Goal: Task Accomplishment & Management: Use online tool/utility

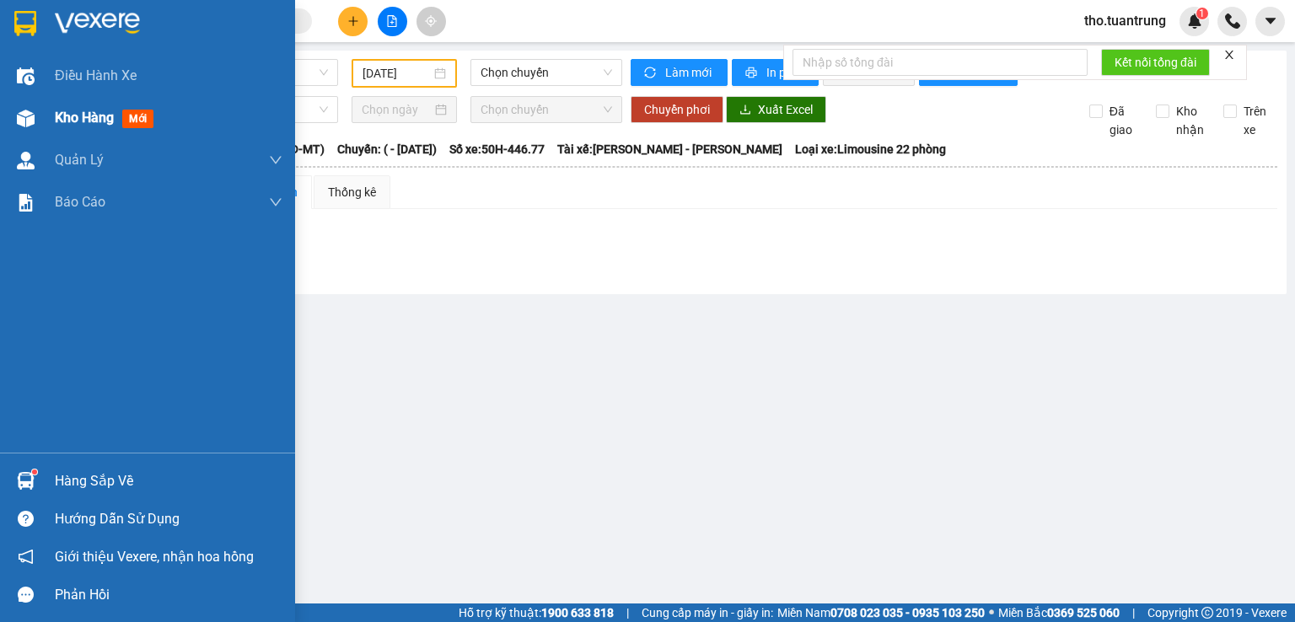
click at [38, 115] on div at bounding box center [26, 119] width 30 height 30
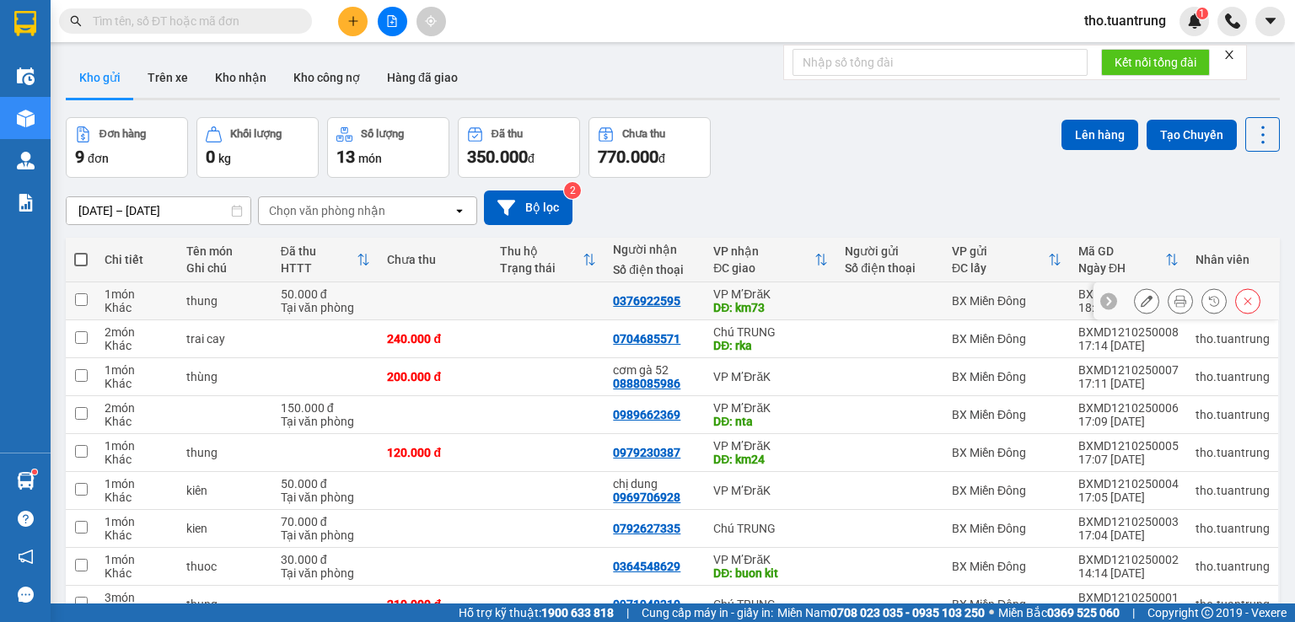
click at [79, 303] on input "checkbox" at bounding box center [81, 300] width 13 height 13
checkbox input "true"
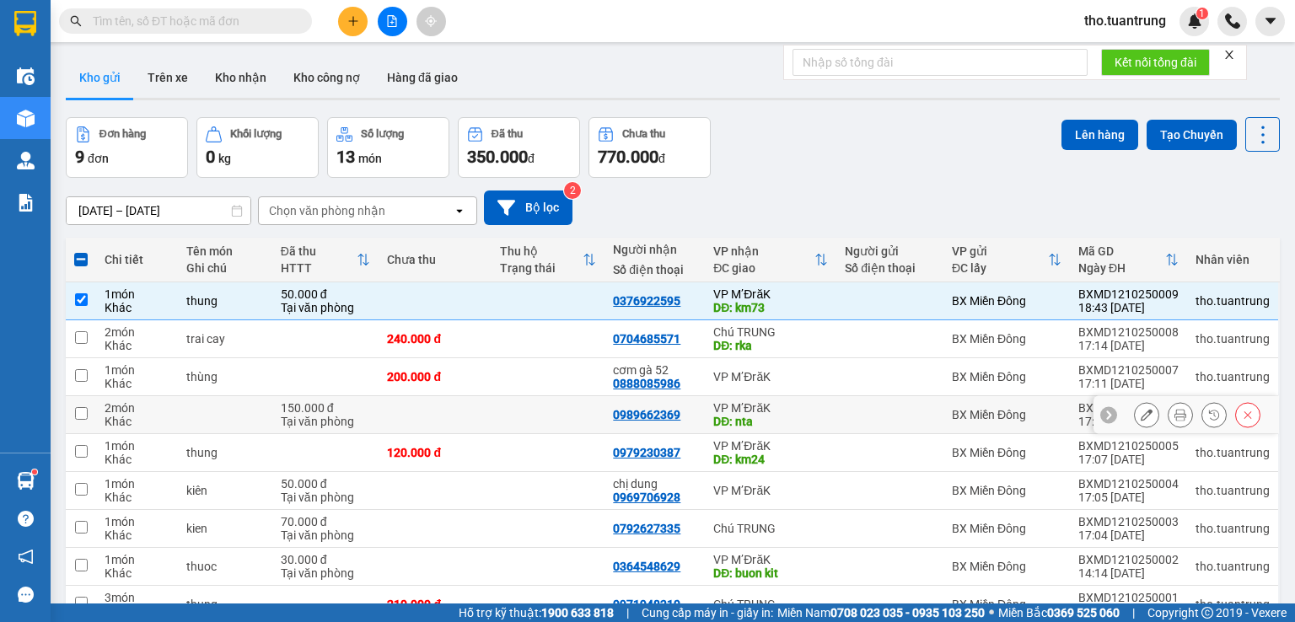
click at [79, 410] on input "checkbox" at bounding box center [81, 413] width 13 height 13
checkbox input "true"
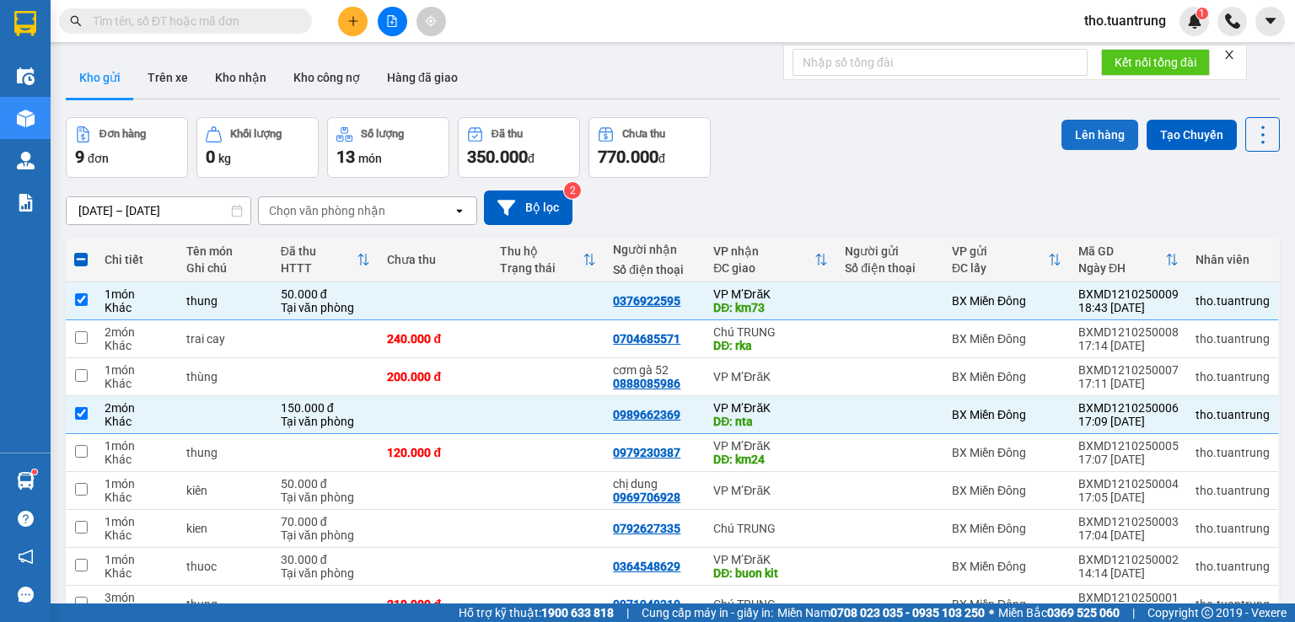
click at [1091, 134] on button "Lên hàng" at bounding box center [1100, 135] width 77 height 30
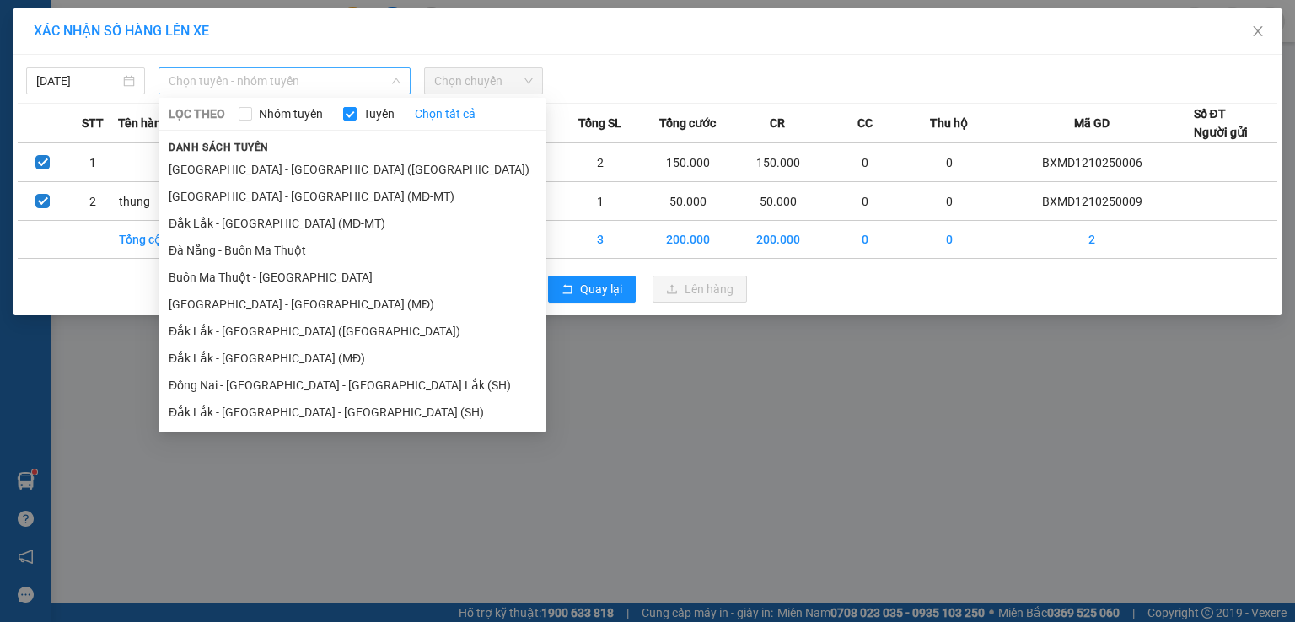
click at [253, 83] on span "Chọn tuyến - nhóm tuyến" at bounding box center [285, 80] width 232 height 25
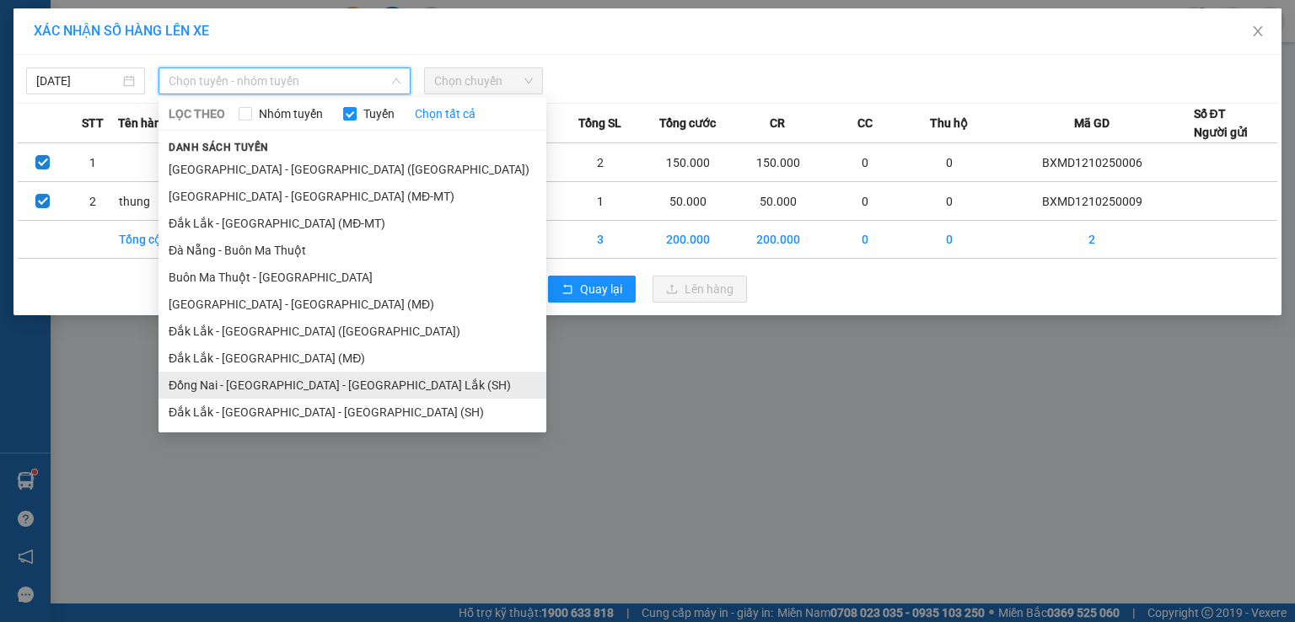
click at [250, 385] on li "Đồng Nai - [GEOGRAPHIC_DATA] - [GEOGRAPHIC_DATA] Lắk (SH)" at bounding box center [353, 385] width 388 height 27
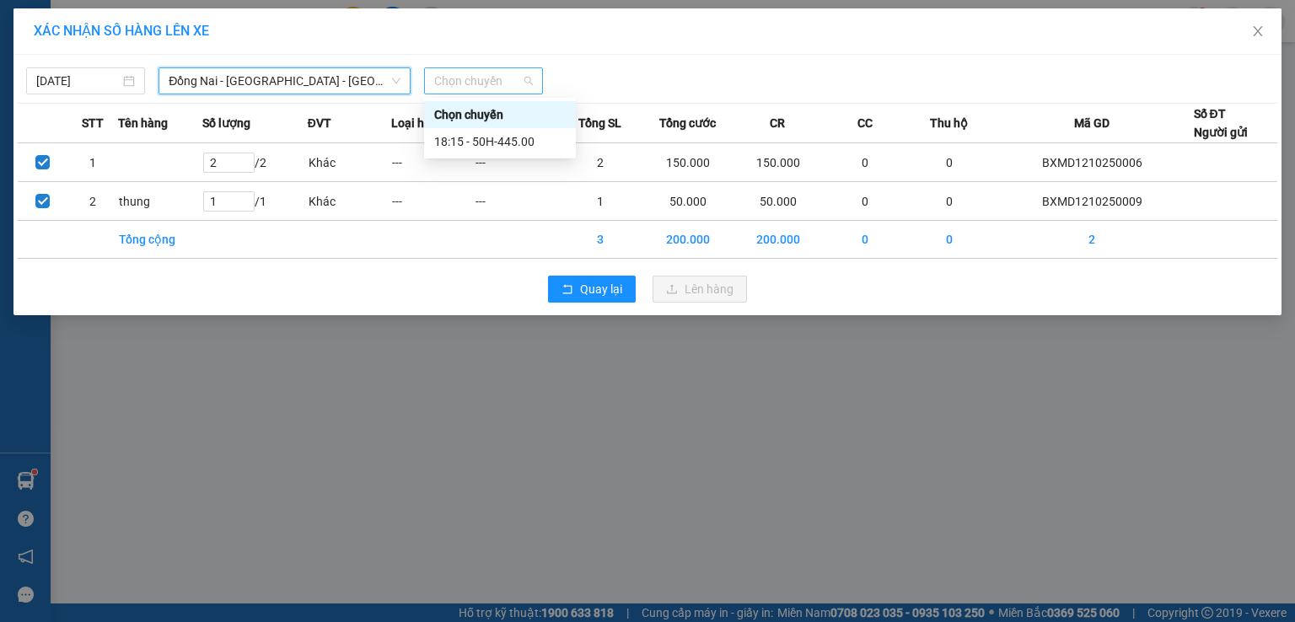
click at [506, 89] on span "Chọn chuyến" at bounding box center [483, 80] width 99 height 25
click at [533, 137] on div "18:15 - 50H-445.00" at bounding box center [500, 141] width 132 height 19
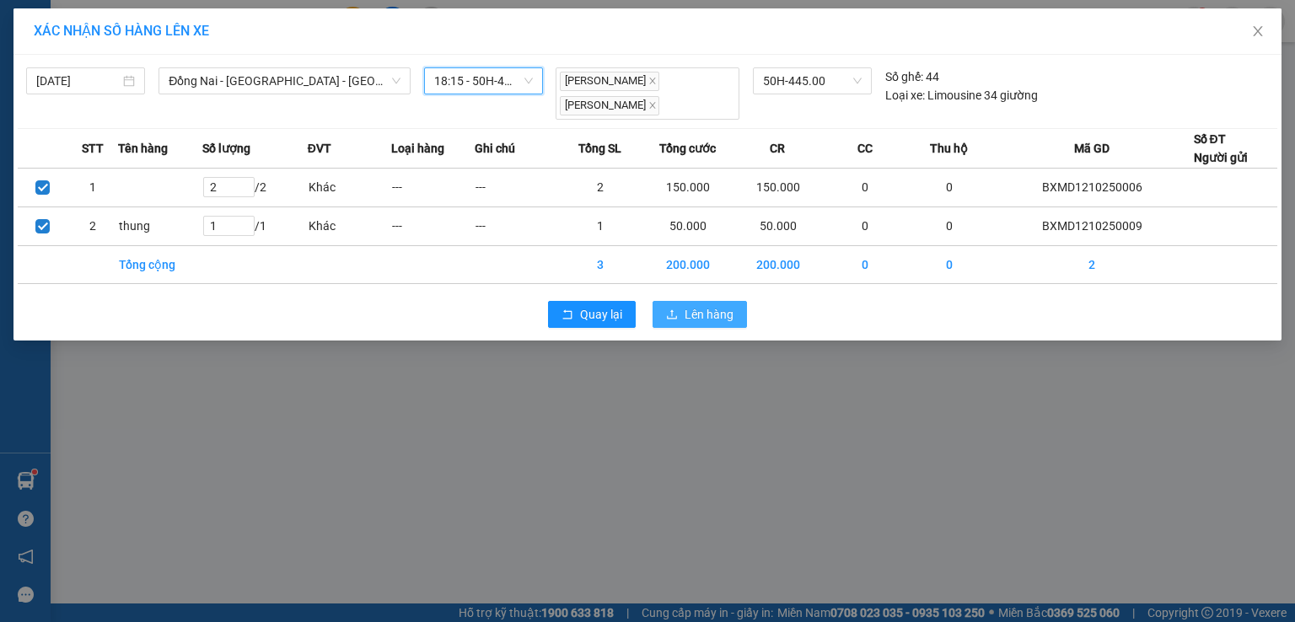
click at [714, 305] on span "Lên hàng" at bounding box center [709, 314] width 49 height 19
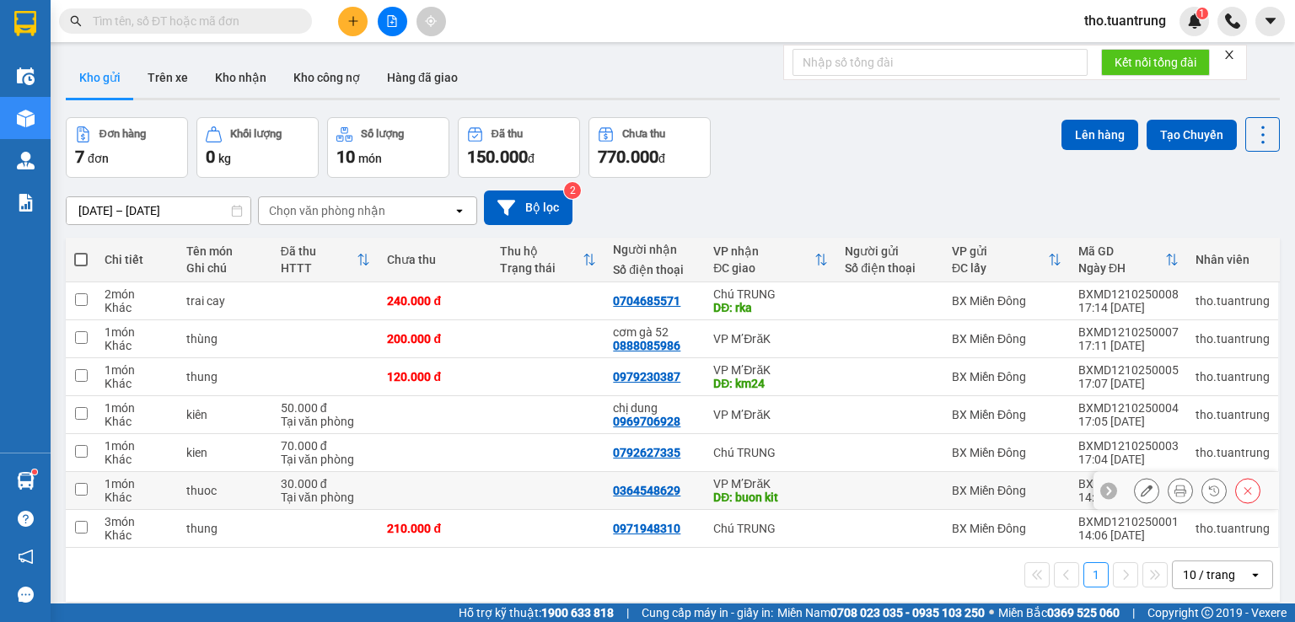
click at [82, 487] on input "checkbox" at bounding box center [81, 489] width 13 height 13
checkbox input "true"
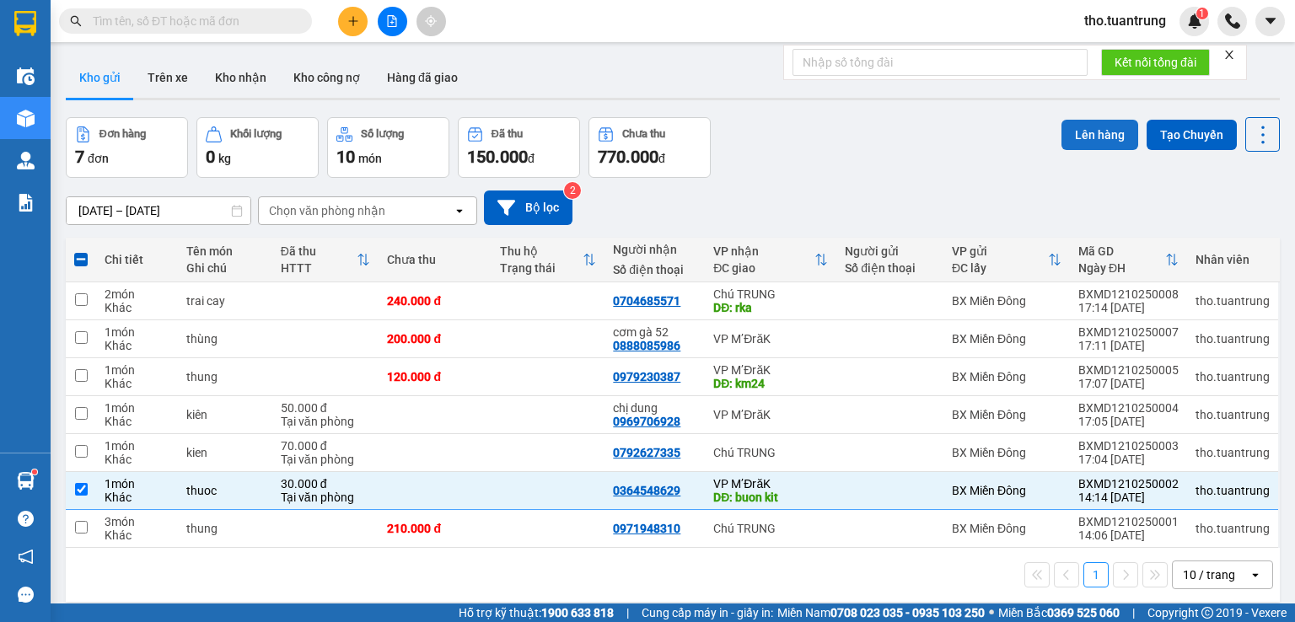
click at [1090, 131] on button "Lên hàng" at bounding box center [1100, 135] width 77 height 30
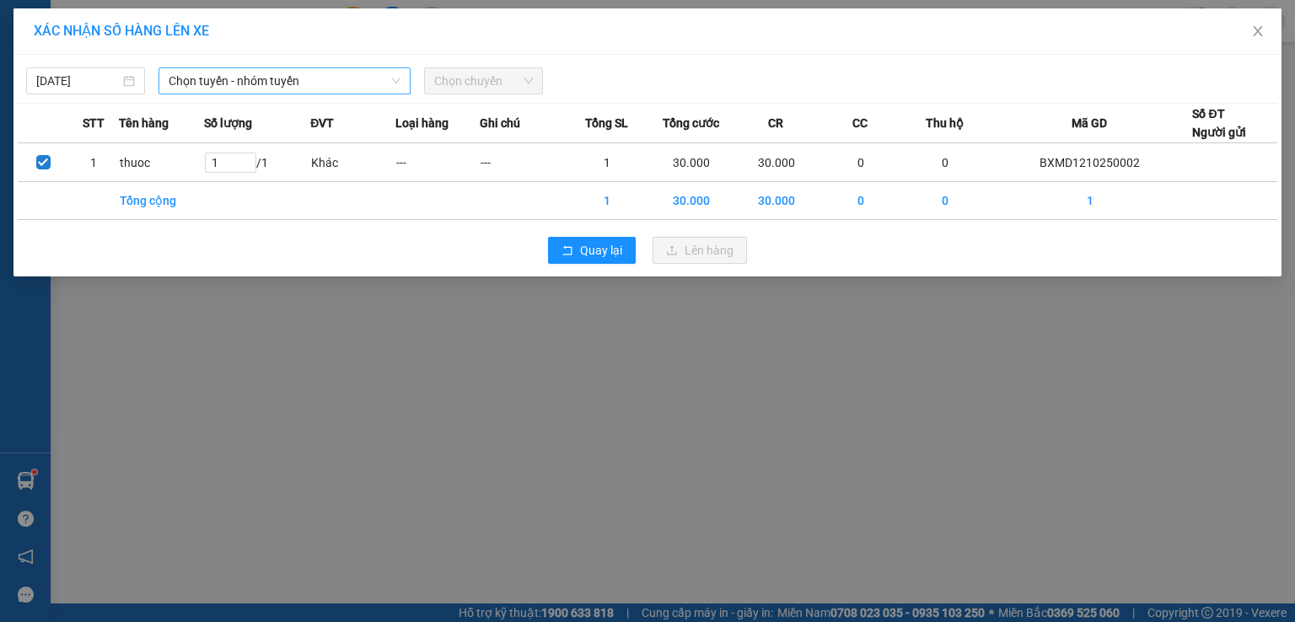
click at [288, 89] on span "Chọn tuyến - nhóm tuyến" at bounding box center [285, 80] width 232 height 25
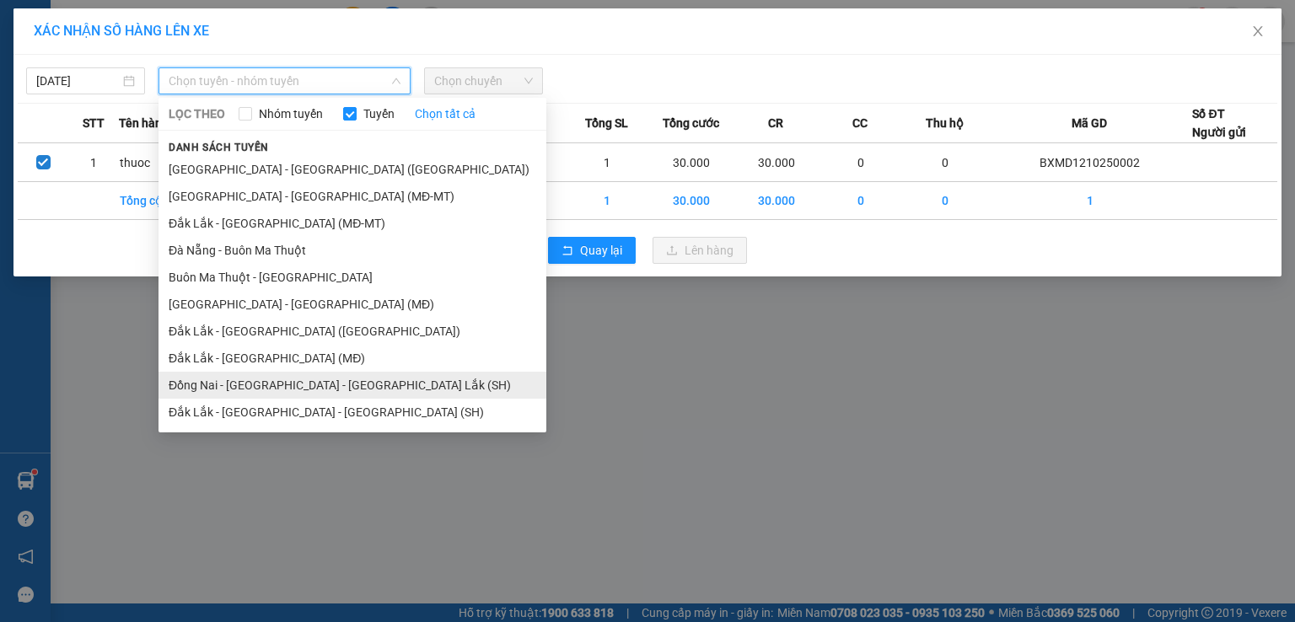
click at [253, 386] on li "Đồng Nai - [GEOGRAPHIC_DATA] - [GEOGRAPHIC_DATA] Lắk (SH)" at bounding box center [353, 385] width 388 height 27
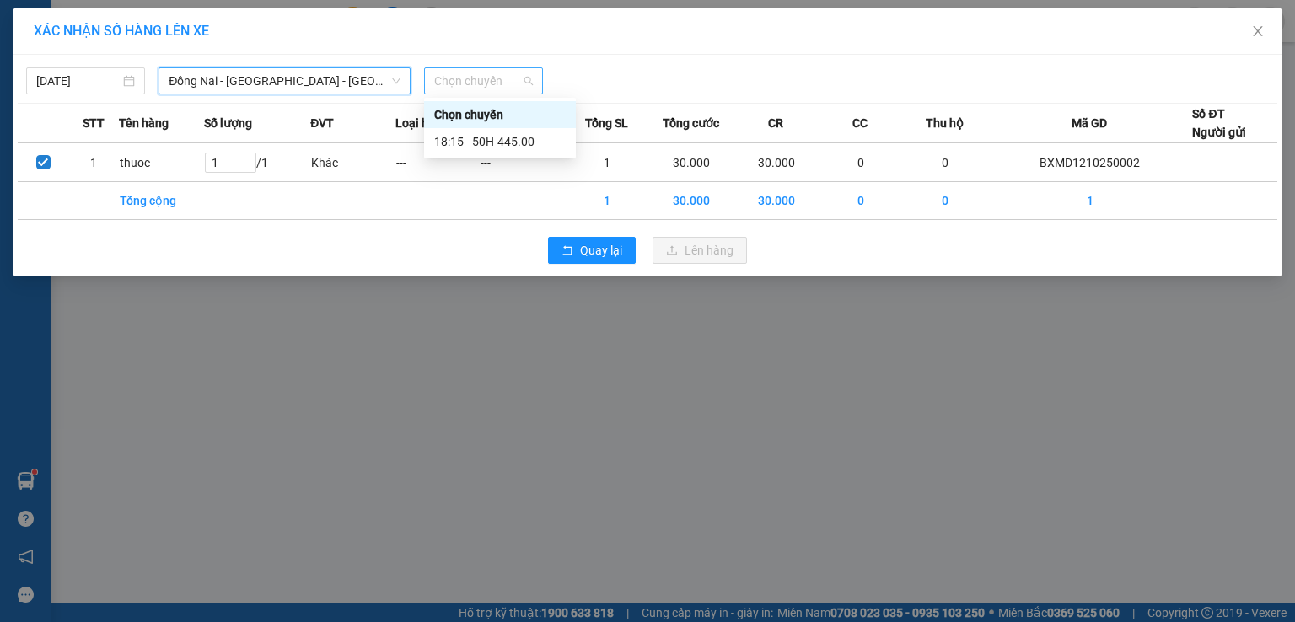
click at [517, 75] on span "Chọn chuyến" at bounding box center [483, 80] width 99 height 25
click at [527, 152] on div "18:15 - 50H-445.00" at bounding box center [500, 141] width 152 height 27
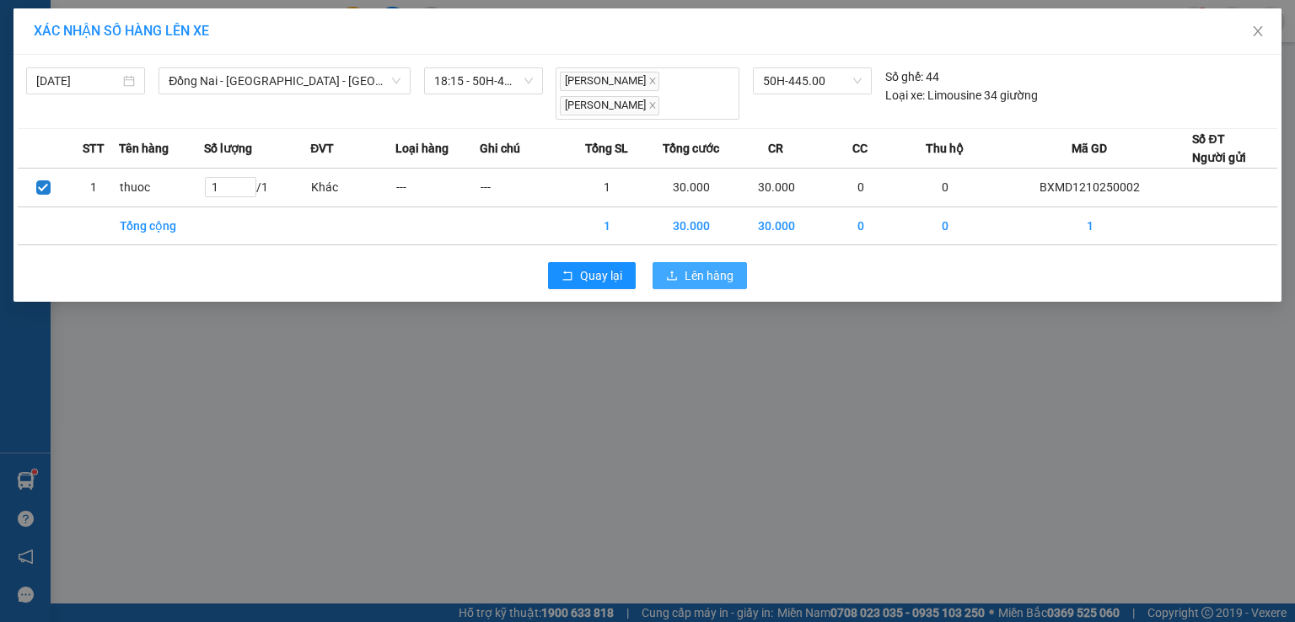
click at [726, 267] on span "Lên hàng" at bounding box center [709, 276] width 49 height 19
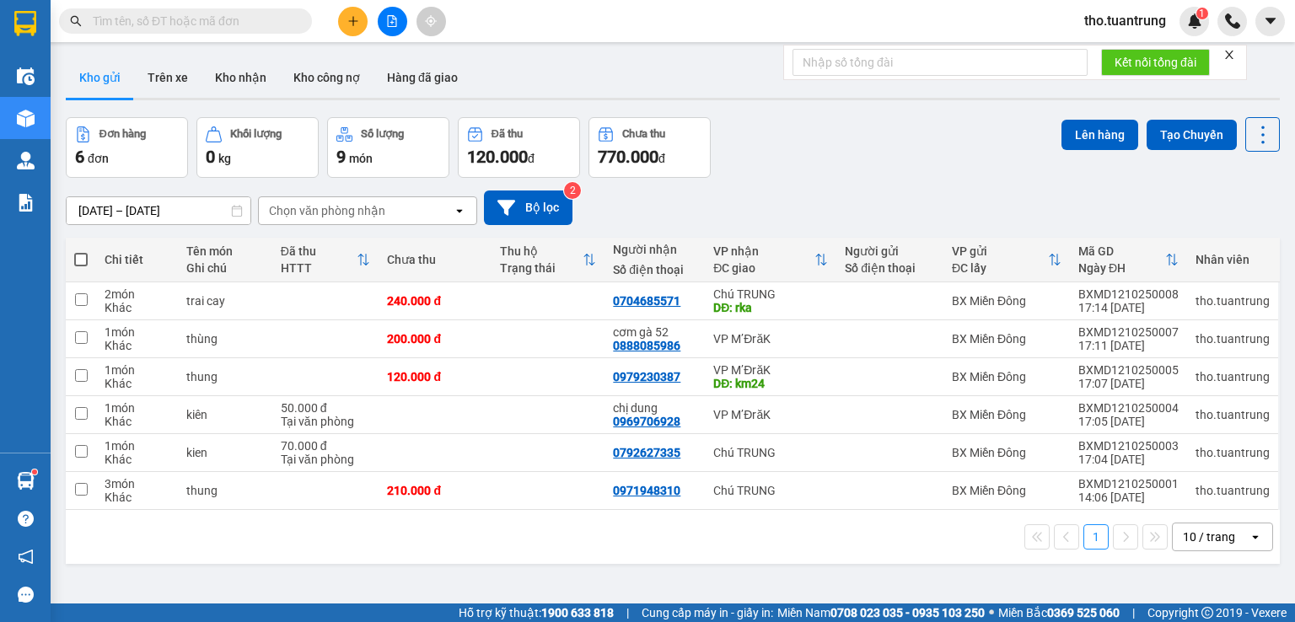
click at [94, 258] on th at bounding box center [81, 260] width 30 height 45
click at [78, 259] on span at bounding box center [80, 259] width 13 height 13
click at [81, 251] on input "checkbox" at bounding box center [81, 251] width 0 height 0
checkbox input "true"
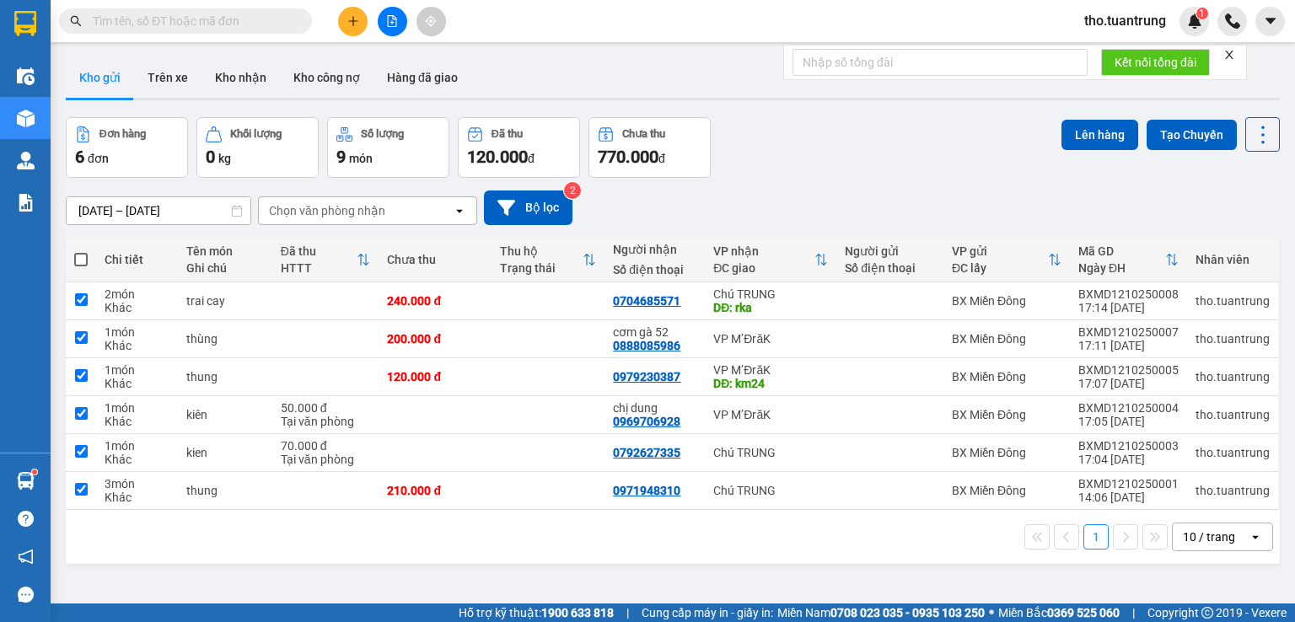
checkbox input "true"
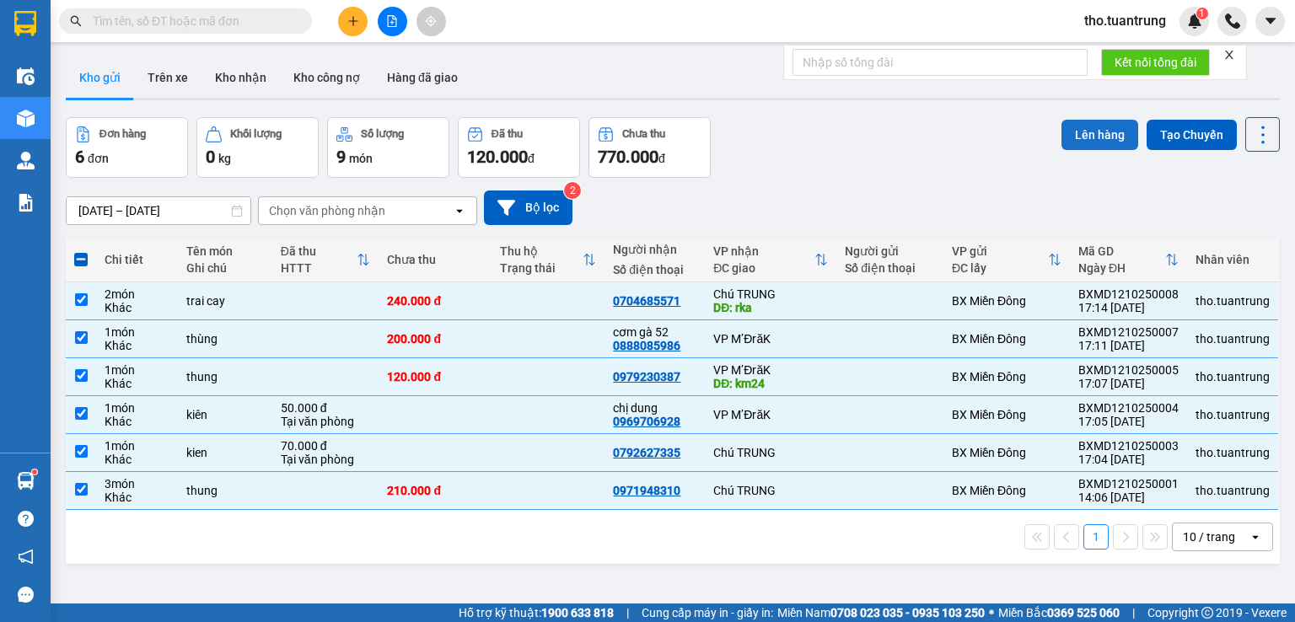
click at [1109, 132] on button "Lên hàng" at bounding box center [1100, 135] width 77 height 30
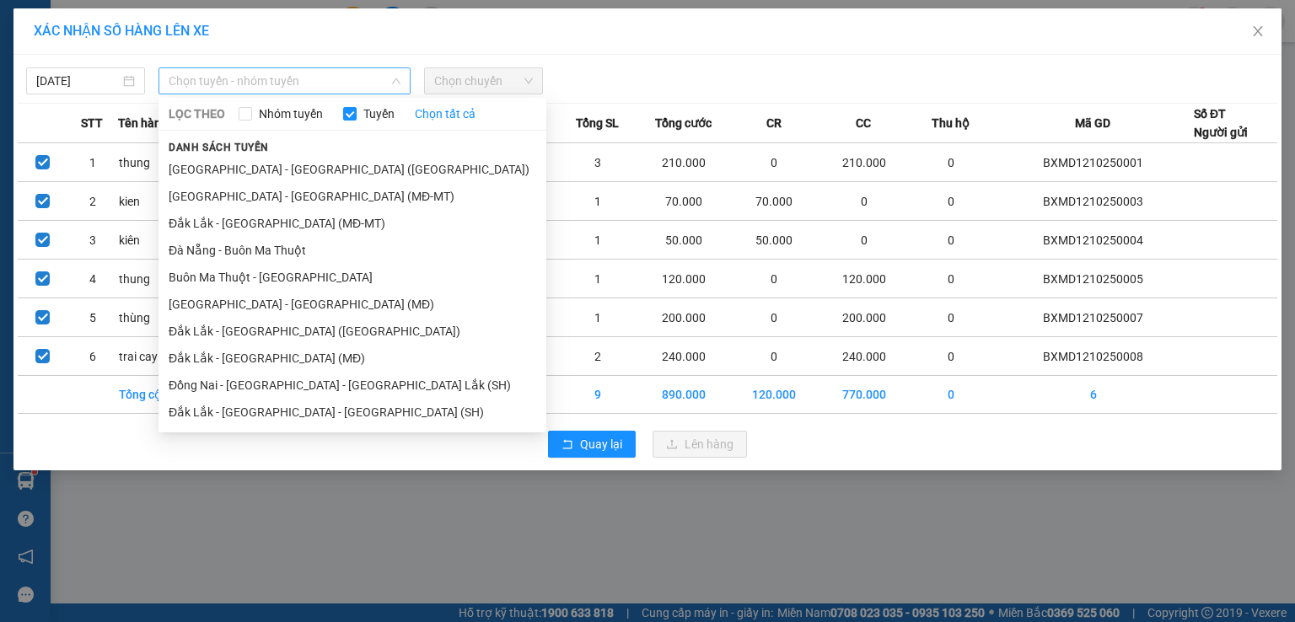
click at [276, 78] on span "Chọn tuyến - nhóm tuyến" at bounding box center [285, 80] width 232 height 25
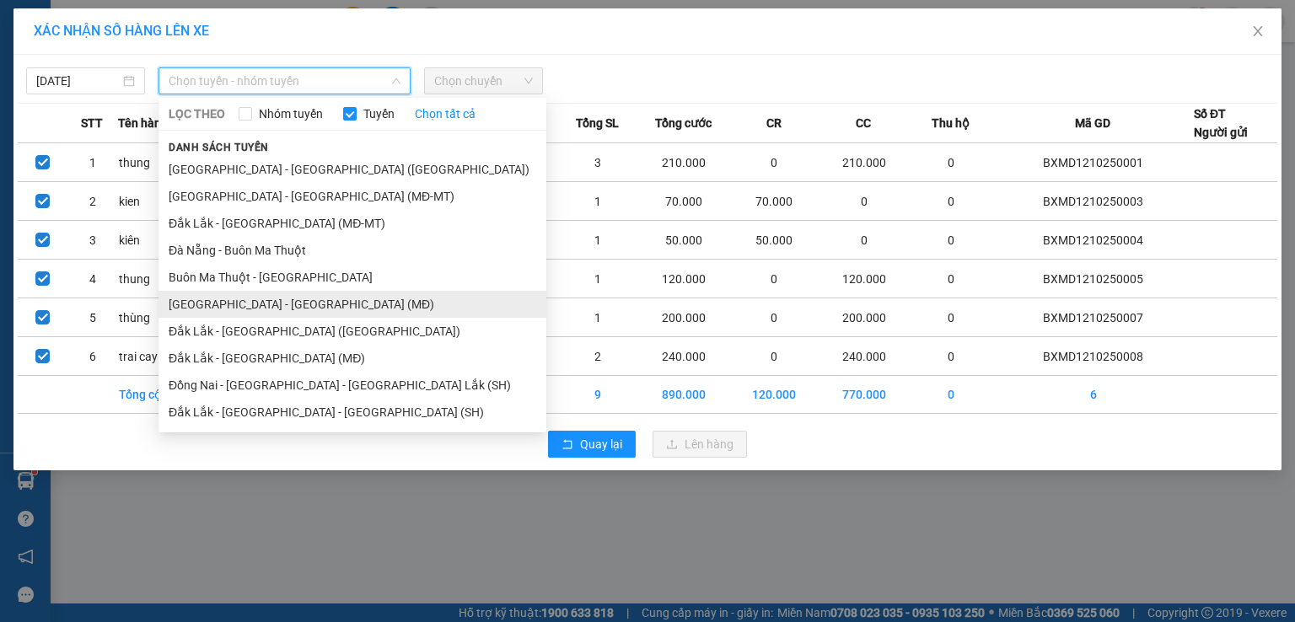
click at [255, 298] on li "[GEOGRAPHIC_DATA] - [GEOGRAPHIC_DATA] (MĐ)" at bounding box center [353, 304] width 388 height 27
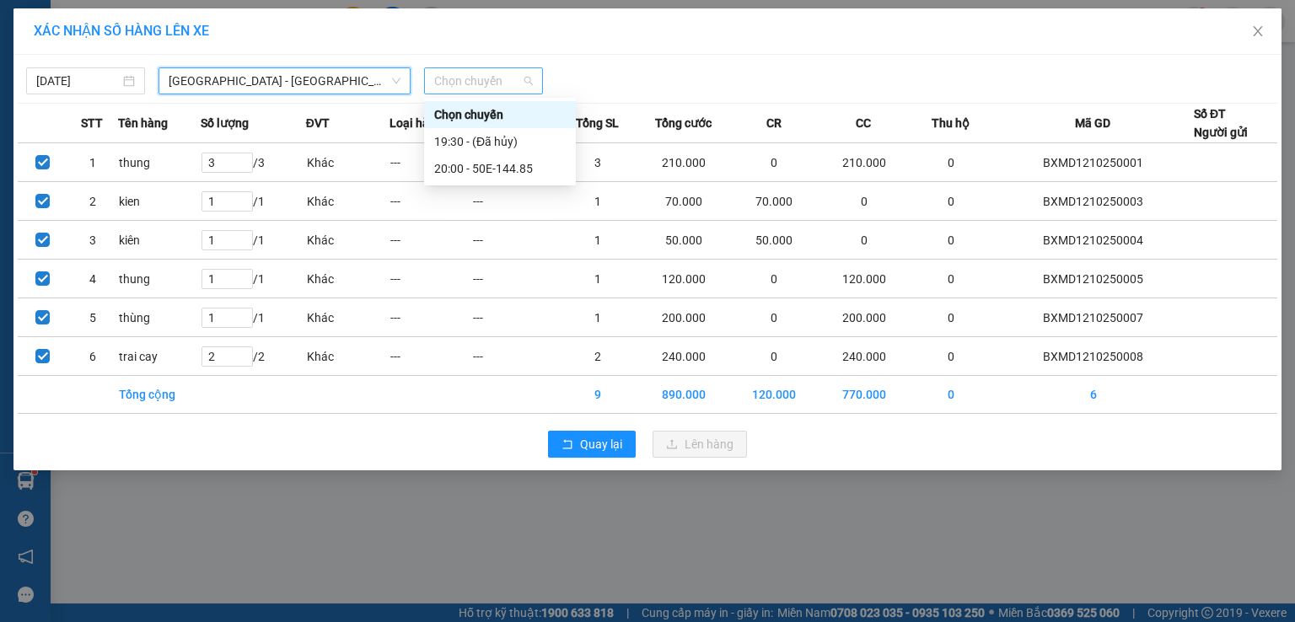
click at [505, 83] on span "Chọn chuyến" at bounding box center [483, 80] width 99 height 25
click at [547, 170] on div "20:00 - 50E-144.85" at bounding box center [500, 168] width 132 height 19
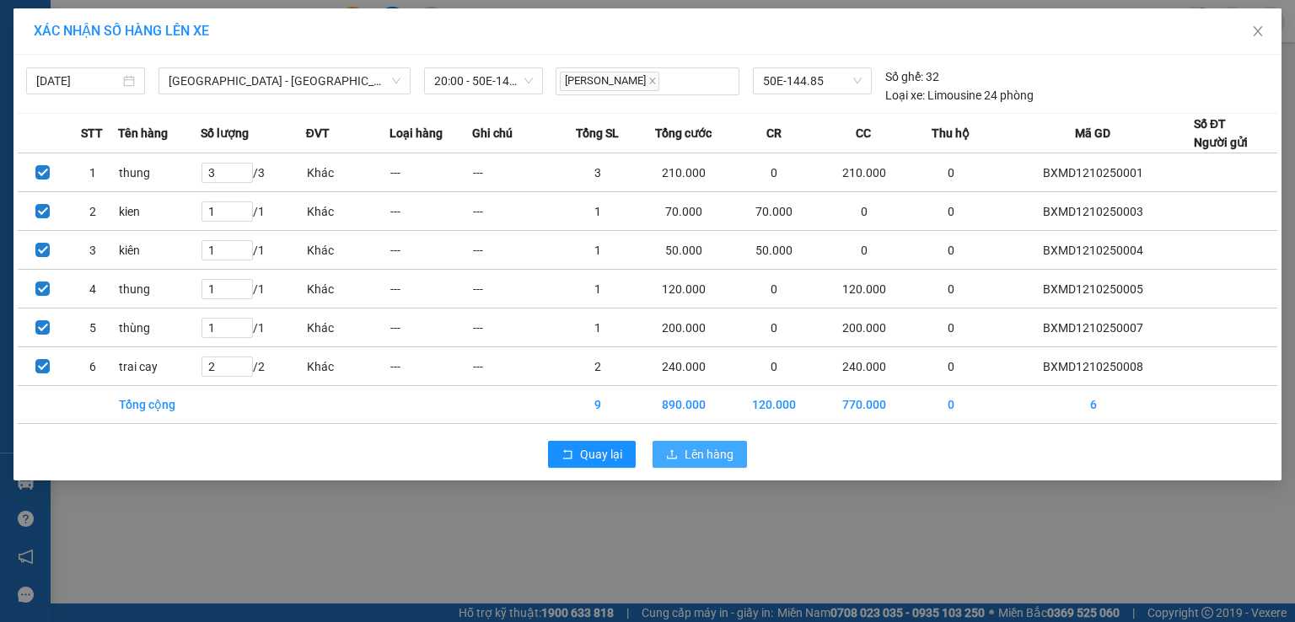
click at [719, 451] on span "Lên hàng" at bounding box center [709, 454] width 49 height 19
